Goal: Find specific page/section: Find specific page/section

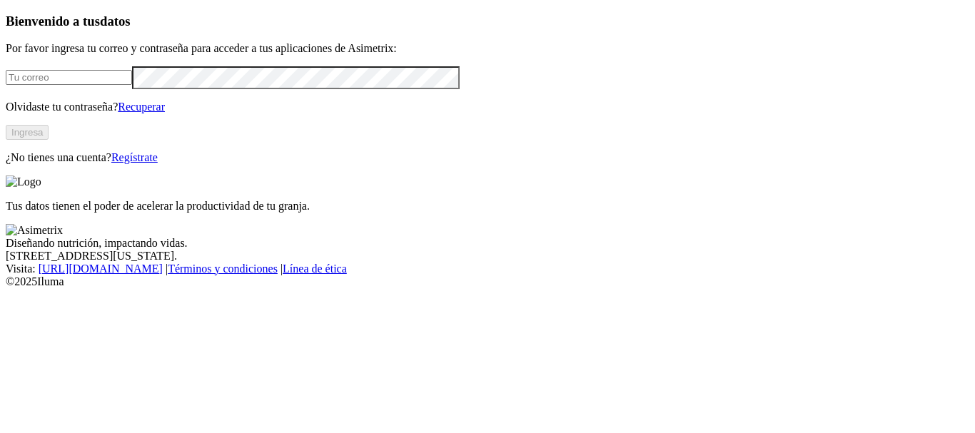
type input "[EMAIL_ADDRESS][PERSON_NAME][DOMAIN_NAME]"
click at [49, 140] on button "Ingresa" at bounding box center [27, 132] width 43 height 15
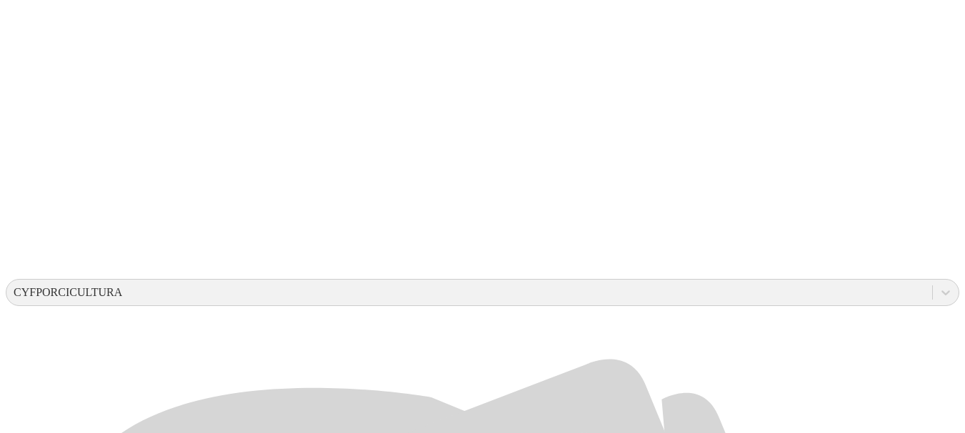
scroll to position [308, 0]
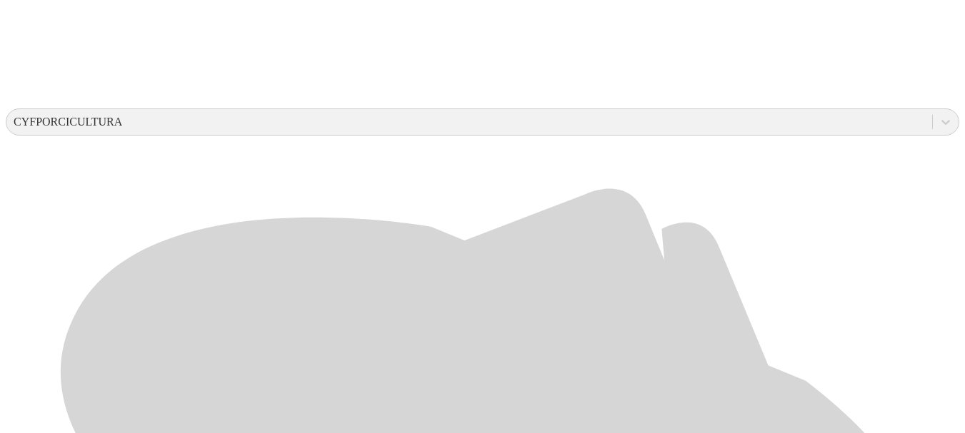
scroll to position [480, 0]
